Goal: Information Seeking & Learning: Learn about a topic

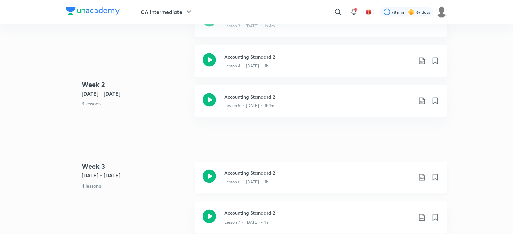
click at [205, 176] on icon at bounding box center [209, 176] width 13 height 13
click at [87, 7] on img at bounding box center [93, 11] width 54 height 8
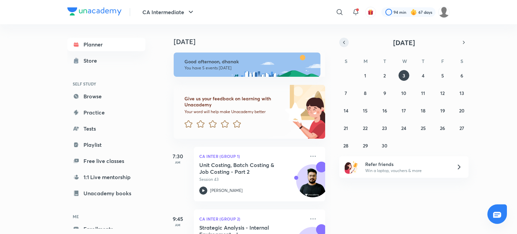
click at [342, 42] on icon "button" at bounding box center [343, 42] width 5 height 6
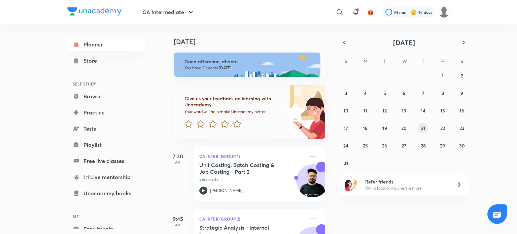
click at [423, 129] on abbr "21" at bounding box center [423, 128] width 4 height 6
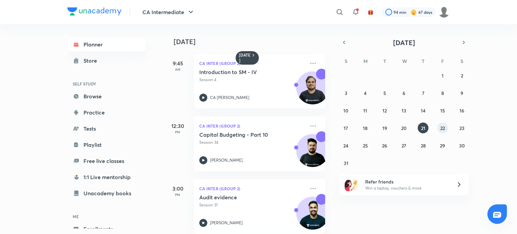
click at [441, 127] on abbr "22" at bounding box center [442, 128] width 5 height 6
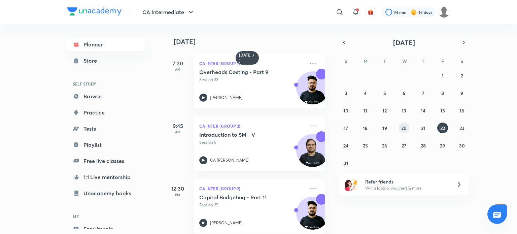
click at [405, 127] on abbr "20" at bounding box center [403, 128] width 5 height 6
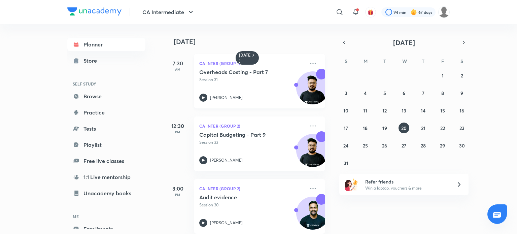
click at [204, 97] on icon at bounding box center [203, 98] width 8 height 8
